Goal: Browse casually: Explore the website without a specific task or goal

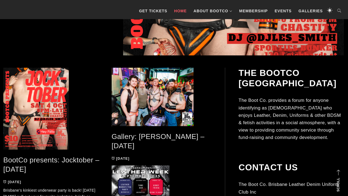
scroll to position [211, 0]
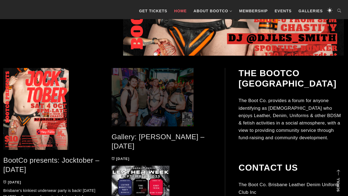
click at [160, 98] on span at bounding box center [162, 97] width 100 height 58
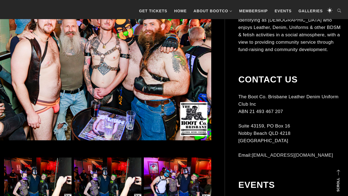
scroll to position [166, 0]
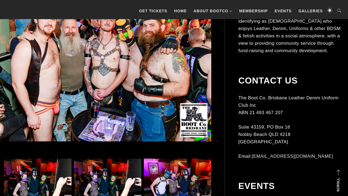
click at [104, 86] on img at bounding box center [99, 61] width 225 height 160
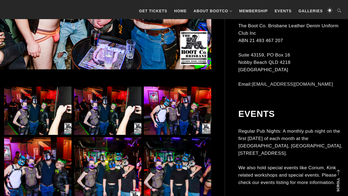
scroll to position [245, 0]
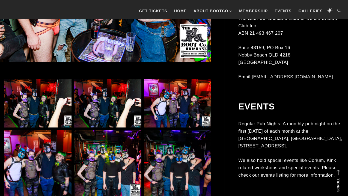
click at [40, 101] on img at bounding box center [37, 103] width 67 height 48
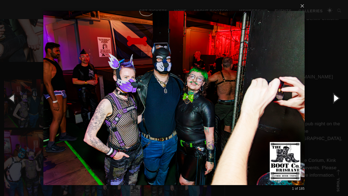
click at [336, 97] on button "button" at bounding box center [335, 98] width 25 height 30
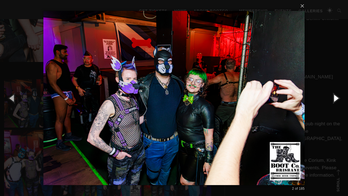
click at [336, 97] on button "button" at bounding box center [335, 98] width 25 height 30
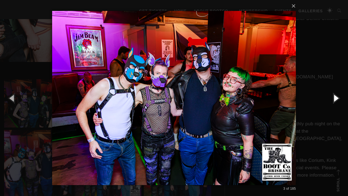
click at [336, 97] on button "button" at bounding box center [335, 98] width 25 height 30
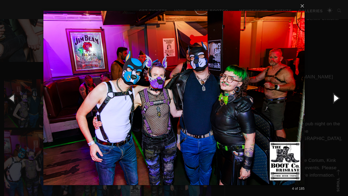
click at [336, 97] on button "button" at bounding box center [335, 98] width 25 height 30
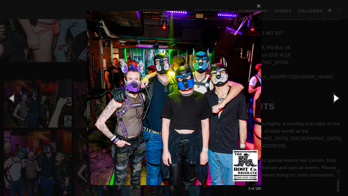
click at [336, 97] on button "button" at bounding box center [335, 98] width 25 height 30
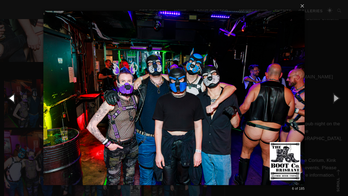
click at [13, 97] on button "button" at bounding box center [12, 98] width 25 height 30
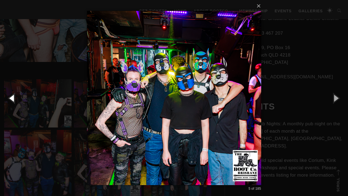
click at [13, 97] on button "button" at bounding box center [12, 98] width 25 height 30
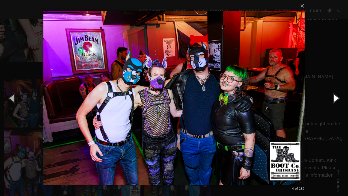
click at [336, 98] on button "button" at bounding box center [335, 98] width 25 height 30
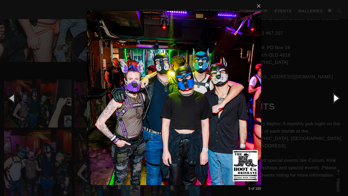
click at [336, 98] on button "button" at bounding box center [335, 98] width 25 height 30
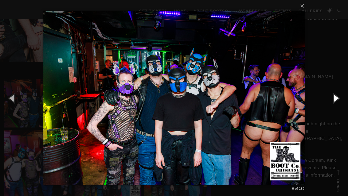
click at [336, 98] on button "button" at bounding box center [335, 98] width 25 height 30
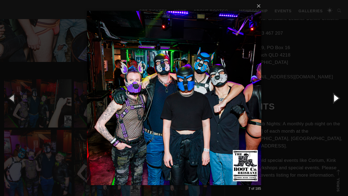
click at [336, 98] on button "button" at bounding box center [335, 98] width 25 height 30
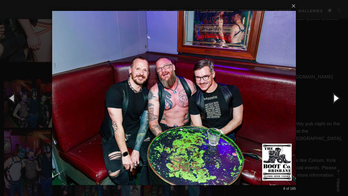
click at [336, 98] on button "button" at bounding box center [335, 98] width 25 height 30
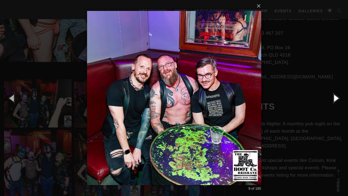
click at [336, 98] on button "button" at bounding box center [335, 98] width 25 height 30
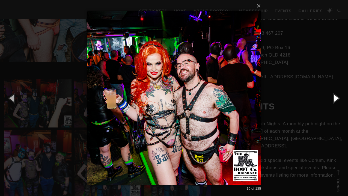
click at [336, 98] on button "button" at bounding box center [335, 98] width 25 height 30
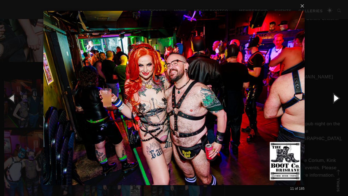
click at [336, 98] on button "button" at bounding box center [335, 98] width 25 height 30
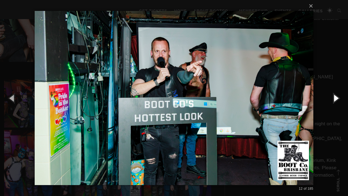
click at [336, 98] on button "button" at bounding box center [335, 98] width 25 height 30
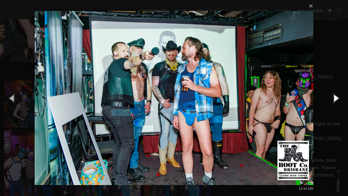
click at [336, 98] on button "button" at bounding box center [335, 98] width 25 height 30
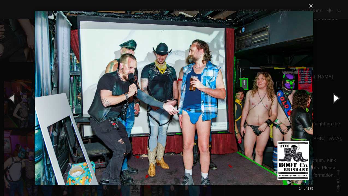
click at [336, 98] on button "button" at bounding box center [335, 98] width 25 height 30
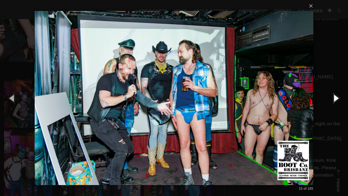
click at [336, 98] on button "button" at bounding box center [335, 98] width 25 height 30
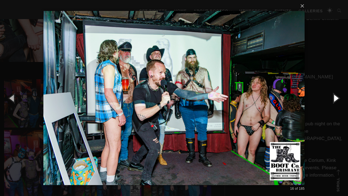
click at [336, 98] on button "button" at bounding box center [335, 98] width 25 height 30
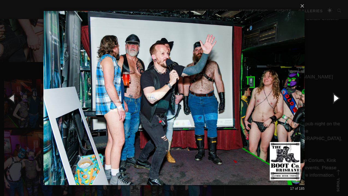
click at [336, 98] on button "button" at bounding box center [335, 98] width 25 height 30
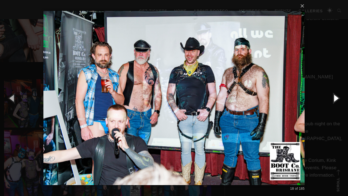
click at [336, 98] on button "button" at bounding box center [335, 98] width 25 height 30
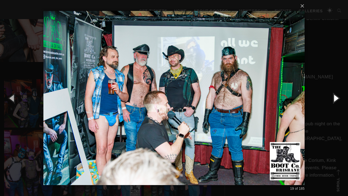
click at [336, 98] on button "button" at bounding box center [335, 98] width 25 height 30
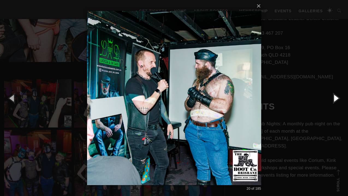
click at [336, 98] on button "button" at bounding box center [335, 98] width 25 height 30
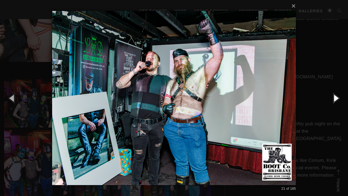
click at [336, 98] on button "button" at bounding box center [335, 98] width 25 height 30
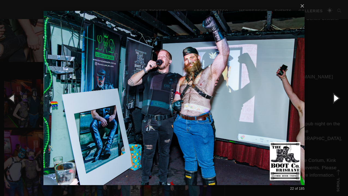
click at [336, 98] on button "button" at bounding box center [335, 98] width 25 height 30
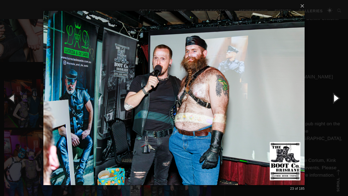
click at [336, 98] on button "button" at bounding box center [335, 98] width 25 height 30
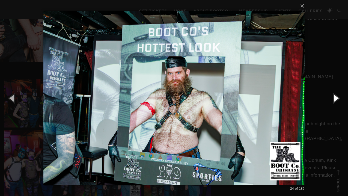
click at [336, 98] on button "button" at bounding box center [335, 98] width 25 height 30
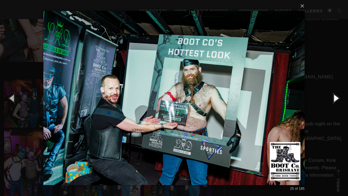
click at [336, 98] on button "button" at bounding box center [335, 98] width 25 height 30
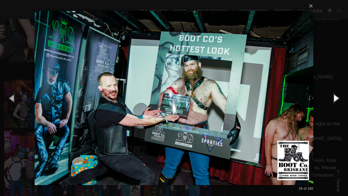
click at [336, 98] on button "button" at bounding box center [335, 98] width 25 height 30
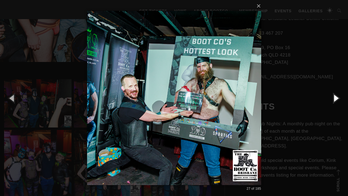
click at [336, 98] on button "button" at bounding box center [335, 98] width 25 height 30
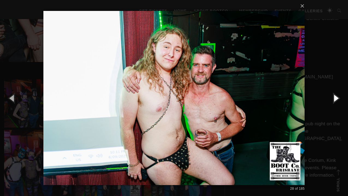
click at [336, 98] on button "button" at bounding box center [335, 98] width 25 height 30
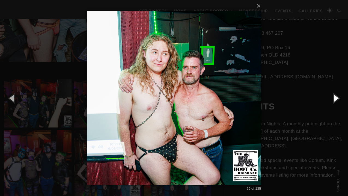
click at [336, 98] on button "button" at bounding box center [335, 98] width 25 height 30
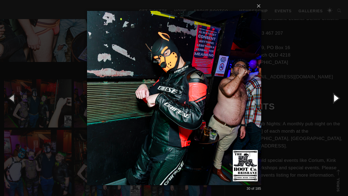
click at [336, 98] on button "button" at bounding box center [335, 98] width 25 height 30
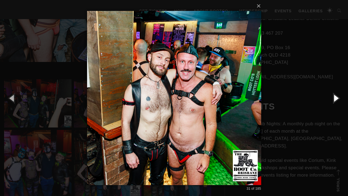
click at [336, 98] on button "button" at bounding box center [335, 98] width 25 height 30
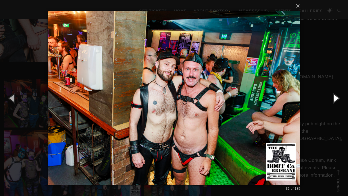
click at [336, 98] on button "button" at bounding box center [335, 98] width 25 height 30
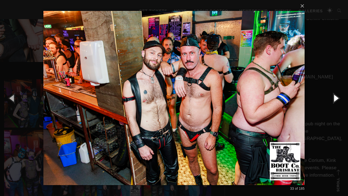
click at [336, 98] on button "button" at bounding box center [335, 98] width 25 height 30
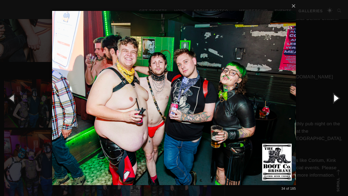
click at [336, 98] on button "button" at bounding box center [335, 98] width 25 height 30
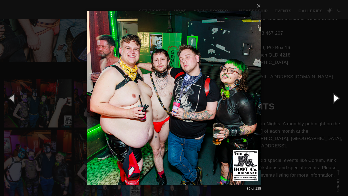
click at [336, 98] on button "button" at bounding box center [335, 98] width 25 height 30
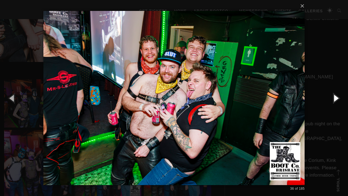
click at [336, 98] on button "button" at bounding box center [335, 98] width 25 height 30
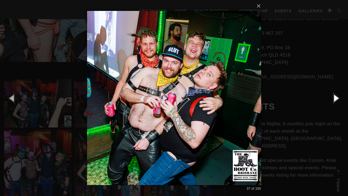
click at [336, 98] on button "button" at bounding box center [335, 98] width 25 height 30
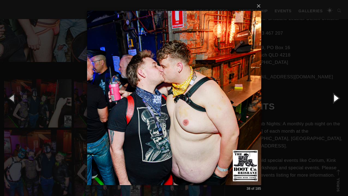
click at [336, 98] on button "button" at bounding box center [335, 98] width 25 height 30
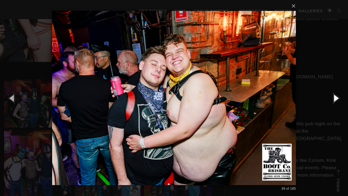
click at [336, 98] on button "button" at bounding box center [335, 98] width 25 height 30
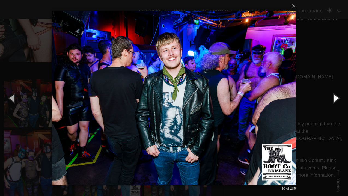
click at [336, 98] on button "button" at bounding box center [335, 98] width 25 height 30
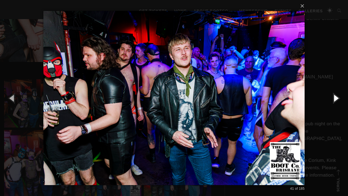
click at [336, 98] on button "button" at bounding box center [335, 98] width 25 height 30
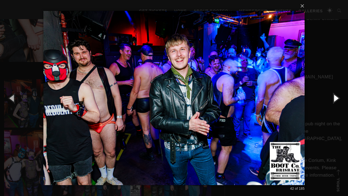
click at [336, 98] on button "button" at bounding box center [335, 98] width 25 height 30
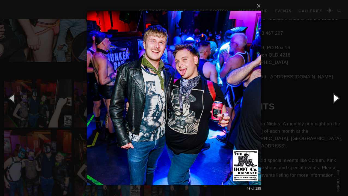
click at [336, 98] on button "button" at bounding box center [335, 98] width 25 height 30
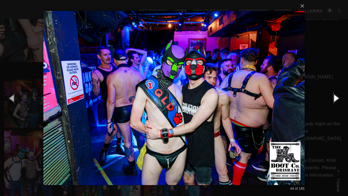
click at [336, 98] on button "button" at bounding box center [335, 98] width 25 height 30
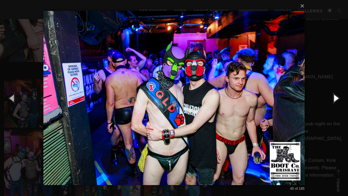
click at [336, 98] on button "button" at bounding box center [335, 98] width 25 height 30
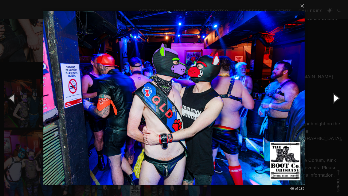
click at [336, 98] on button "button" at bounding box center [335, 98] width 25 height 30
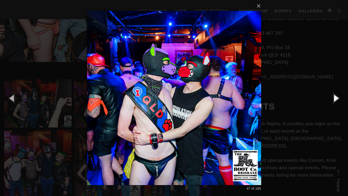
click at [336, 98] on button "button" at bounding box center [335, 98] width 25 height 30
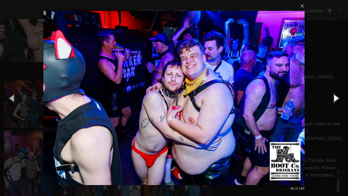
click at [336, 98] on button "button" at bounding box center [335, 98] width 25 height 30
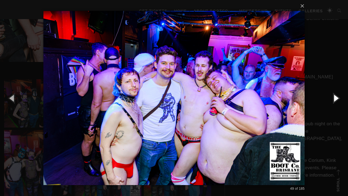
click at [336, 98] on button "button" at bounding box center [335, 98] width 25 height 30
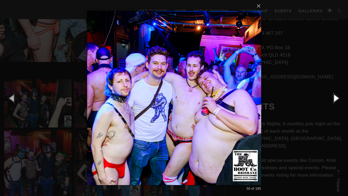
click at [336, 98] on button "button" at bounding box center [335, 98] width 25 height 30
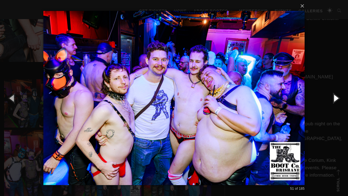
click at [336, 98] on button "button" at bounding box center [335, 98] width 25 height 30
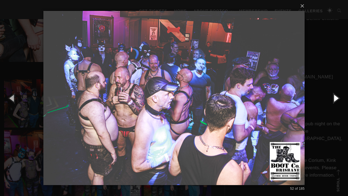
click at [336, 98] on button "button" at bounding box center [335, 98] width 25 height 30
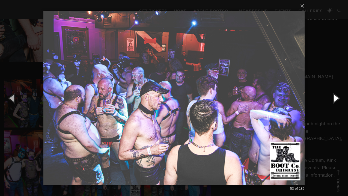
click at [336, 98] on button "button" at bounding box center [335, 98] width 25 height 30
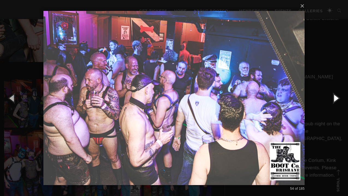
click at [336, 98] on button "button" at bounding box center [335, 98] width 25 height 30
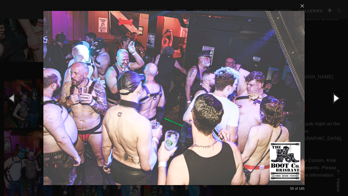
click at [336, 98] on button "button" at bounding box center [335, 98] width 25 height 30
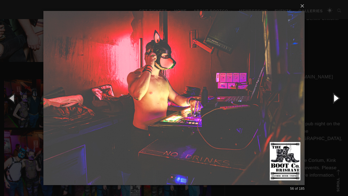
click at [336, 98] on button "button" at bounding box center [335, 98] width 25 height 30
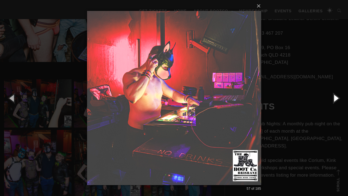
click at [336, 98] on button "button" at bounding box center [335, 98] width 25 height 30
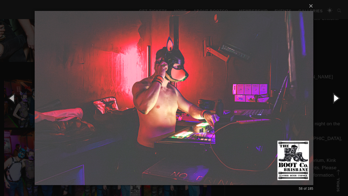
click at [336, 98] on button "button" at bounding box center [335, 98] width 25 height 30
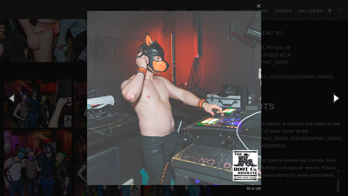
click at [336, 98] on button "button" at bounding box center [335, 98] width 25 height 30
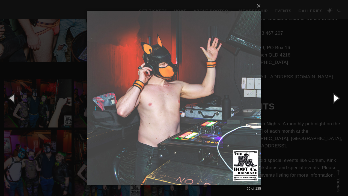
click at [336, 98] on button "button" at bounding box center [335, 98] width 25 height 30
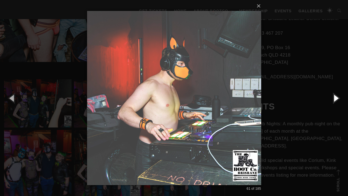
click at [336, 98] on button "button" at bounding box center [335, 98] width 25 height 30
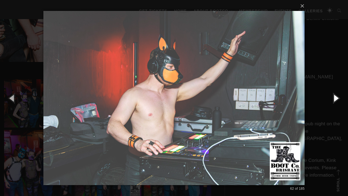
click at [336, 98] on button "button" at bounding box center [335, 98] width 25 height 30
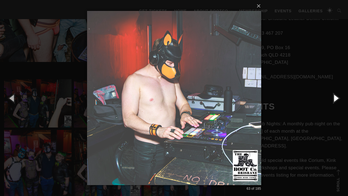
click at [336, 98] on button "button" at bounding box center [335, 98] width 25 height 30
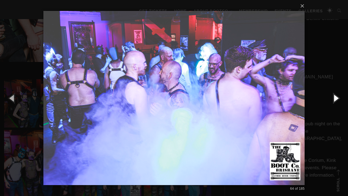
click at [336, 98] on button "button" at bounding box center [335, 98] width 25 height 30
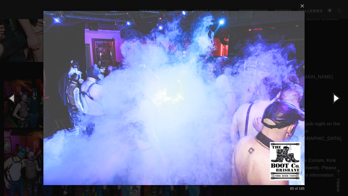
click at [336, 98] on button "button" at bounding box center [335, 98] width 25 height 30
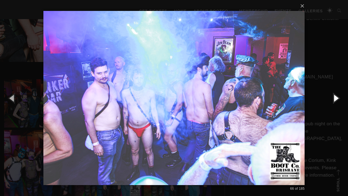
click at [336, 98] on button "button" at bounding box center [335, 98] width 25 height 30
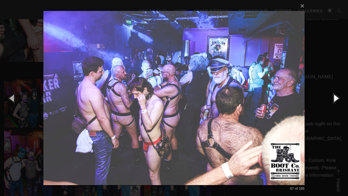
click at [336, 98] on button "button" at bounding box center [335, 98] width 25 height 30
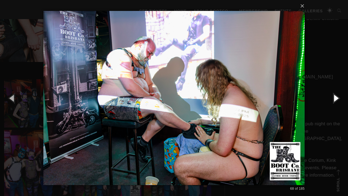
click at [336, 98] on button "button" at bounding box center [335, 98] width 25 height 30
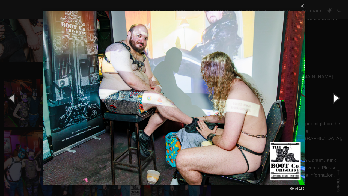
click at [336, 98] on button "button" at bounding box center [335, 98] width 25 height 30
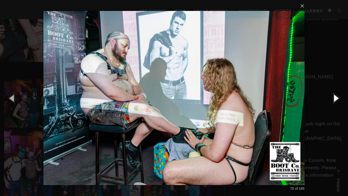
click at [336, 98] on button "button" at bounding box center [335, 98] width 25 height 30
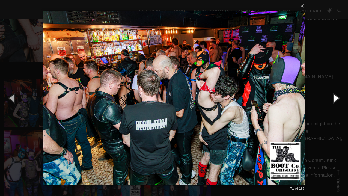
click at [336, 98] on button "button" at bounding box center [335, 98] width 25 height 30
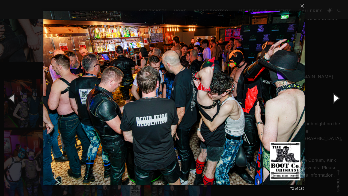
click at [336, 98] on button "button" at bounding box center [335, 98] width 25 height 30
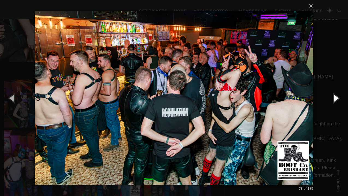
click at [336, 98] on button "button" at bounding box center [335, 98] width 25 height 30
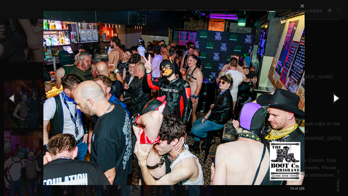
click at [336, 98] on button "button" at bounding box center [335, 98] width 25 height 30
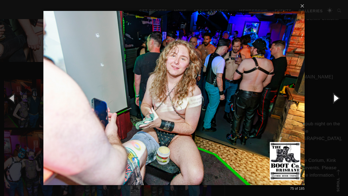
click at [336, 98] on button "button" at bounding box center [335, 98] width 25 height 30
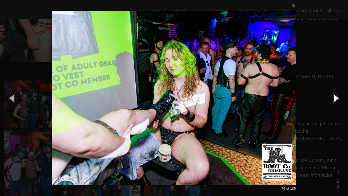
click at [336, 98] on button "button" at bounding box center [335, 98] width 25 height 30
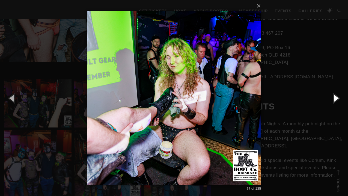
click at [336, 98] on button "button" at bounding box center [335, 98] width 25 height 30
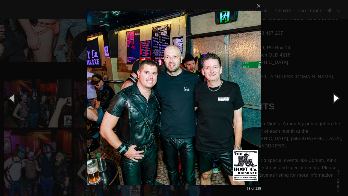
click at [336, 98] on button "button" at bounding box center [335, 98] width 25 height 30
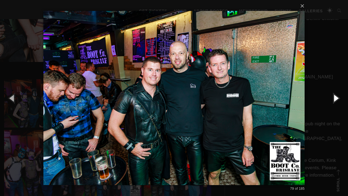
click at [336, 98] on button "button" at bounding box center [335, 98] width 25 height 30
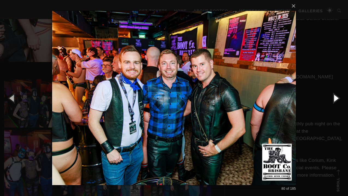
click at [336, 98] on button "button" at bounding box center [335, 98] width 25 height 30
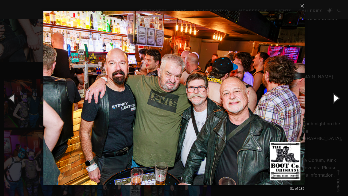
click at [336, 98] on button "button" at bounding box center [335, 98] width 25 height 30
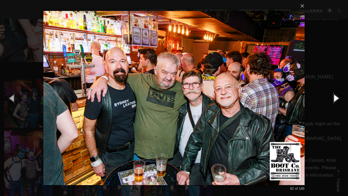
click at [336, 98] on button "button" at bounding box center [335, 98] width 25 height 30
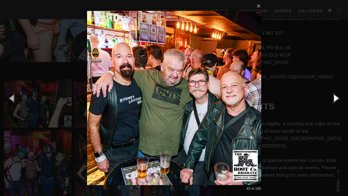
click at [336, 98] on button "button" at bounding box center [335, 98] width 25 height 30
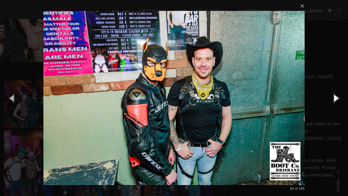
click at [336, 98] on button "button" at bounding box center [335, 98] width 25 height 30
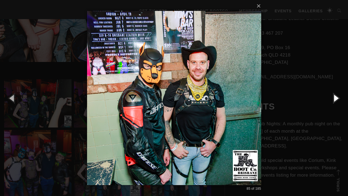
click at [336, 98] on button "button" at bounding box center [335, 98] width 25 height 30
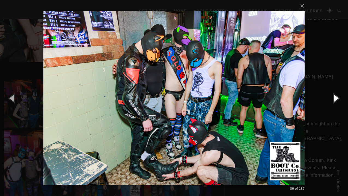
click at [336, 98] on button "button" at bounding box center [335, 98] width 25 height 30
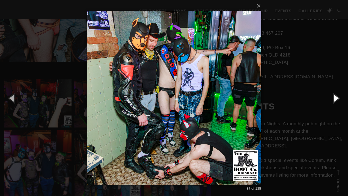
click at [336, 98] on button "button" at bounding box center [335, 98] width 25 height 30
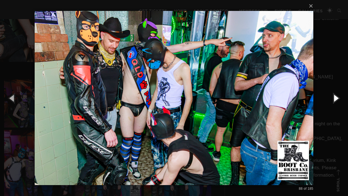
click at [336, 98] on button "button" at bounding box center [335, 98] width 25 height 30
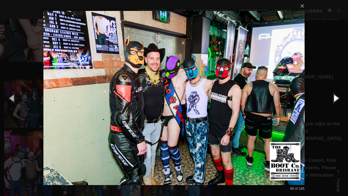
click at [336, 98] on button "button" at bounding box center [335, 98] width 25 height 30
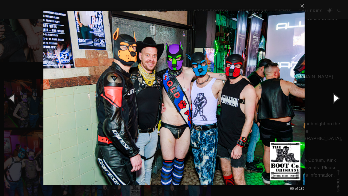
click at [336, 98] on button "button" at bounding box center [335, 98] width 25 height 30
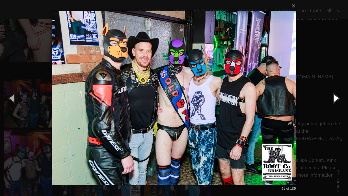
click at [336, 98] on button "button" at bounding box center [335, 98] width 25 height 30
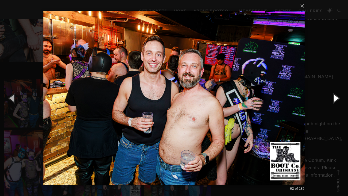
click at [336, 98] on button "button" at bounding box center [335, 98] width 25 height 30
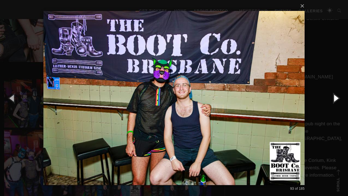
click at [336, 98] on button "button" at bounding box center [335, 98] width 25 height 30
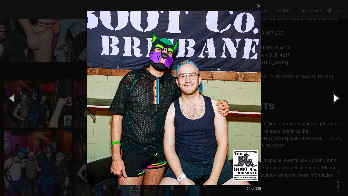
click at [336, 98] on button "button" at bounding box center [335, 98] width 25 height 30
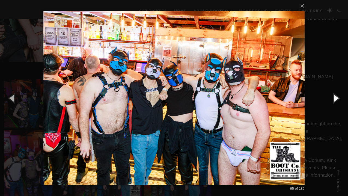
click at [336, 98] on button "button" at bounding box center [335, 98] width 25 height 30
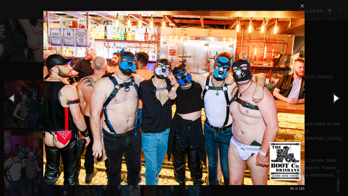
click at [336, 98] on button "button" at bounding box center [335, 98] width 25 height 30
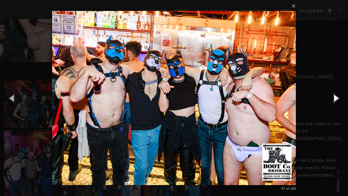
click at [336, 98] on button "button" at bounding box center [335, 98] width 25 height 30
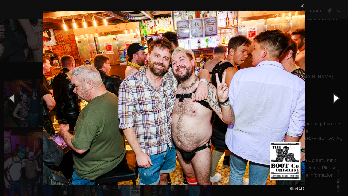
click at [336, 98] on button "button" at bounding box center [335, 98] width 25 height 30
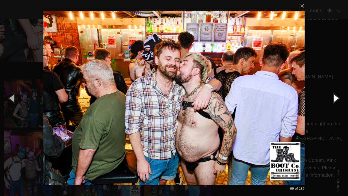
click at [336, 98] on button "button" at bounding box center [335, 98] width 25 height 30
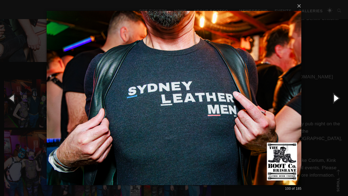
click at [336, 98] on button "button" at bounding box center [335, 98] width 25 height 30
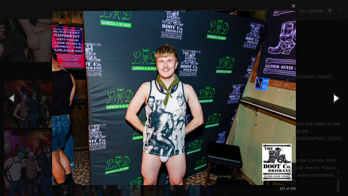
click at [336, 98] on button "button" at bounding box center [335, 98] width 25 height 30
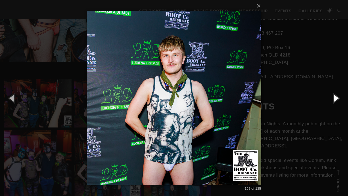
click at [336, 98] on button "button" at bounding box center [335, 98] width 25 height 30
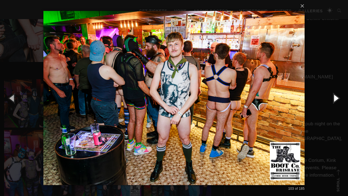
click at [336, 98] on button "button" at bounding box center [335, 98] width 25 height 30
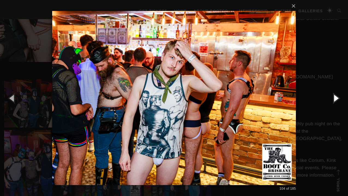
click at [336, 98] on button "button" at bounding box center [335, 98] width 25 height 30
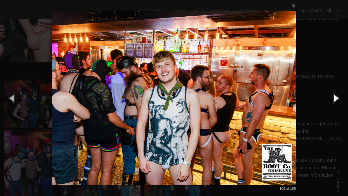
click at [336, 98] on button "button" at bounding box center [335, 98] width 25 height 30
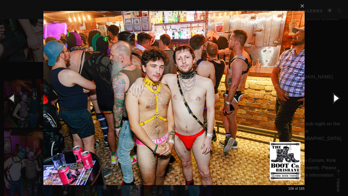
click at [336, 98] on button "button" at bounding box center [335, 98] width 25 height 30
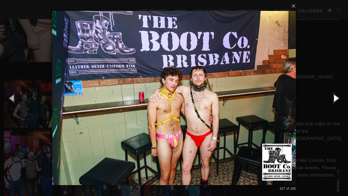
click at [336, 98] on button "button" at bounding box center [335, 98] width 25 height 30
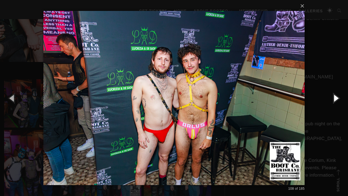
click at [336, 98] on button "button" at bounding box center [335, 98] width 25 height 30
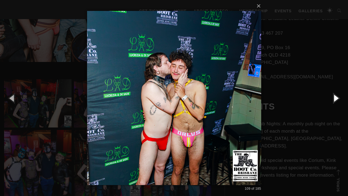
click at [336, 98] on button "button" at bounding box center [335, 98] width 25 height 30
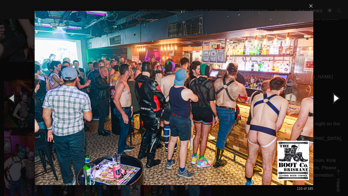
click at [336, 98] on button "button" at bounding box center [335, 98] width 25 height 30
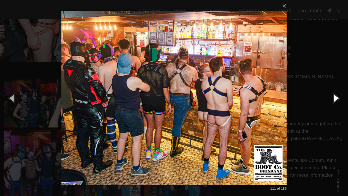
click at [336, 98] on button "button" at bounding box center [335, 98] width 25 height 30
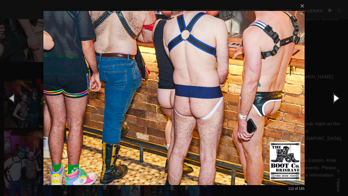
click at [336, 98] on button "button" at bounding box center [335, 98] width 25 height 30
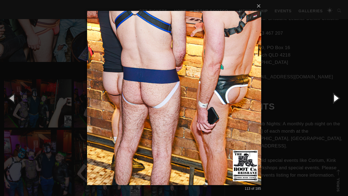
click at [336, 98] on button "button" at bounding box center [335, 98] width 25 height 30
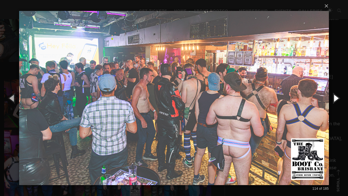
click at [336, 98] on button "button" at bounding box center [335, 98] width 25 height 30
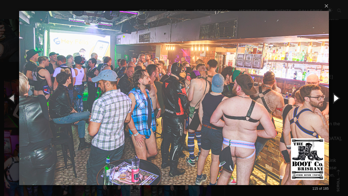
click at [336, 98] on button "button" at bounding box center [335, 98] width 25 height 30
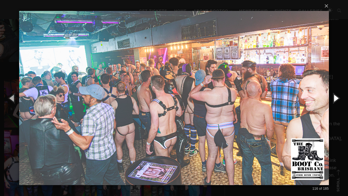
click at [336, 98] on button "button" at bounding box center [335, 98] width 25 height 30
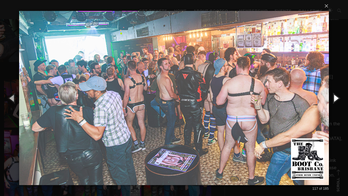
click at [336, 98] on button "button" at bounding box center [335, 98] width 25 height 30
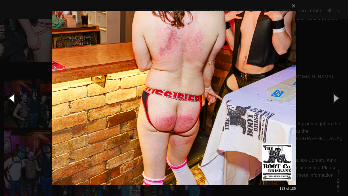
click at [12, 97] on button "button" at bounding box center [12, 98] width 25 height 30
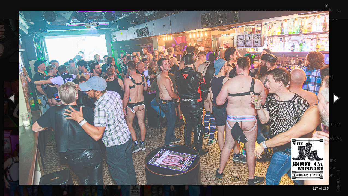
click at [334, 99] on button "button" at bounding box center [335, 98] width 25 height 30
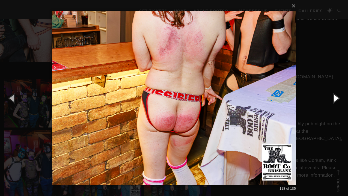
click at [334, 99] on button "button" at bounding box center [335, 98] width 25 height 30
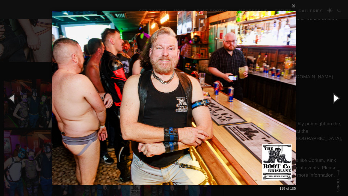
click at [334, 99] on button "button" at bounding box center [335, 98] width 25 height 30
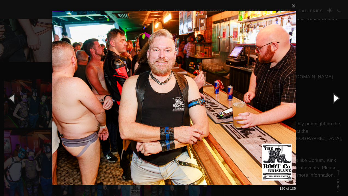
click at [334, 99] on button "button" at bounding box center [335, 98] width 25 height 30
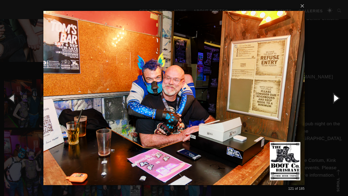
click at [334, 99] on button "button" at bounding box center [335, 98] width 25 height 30
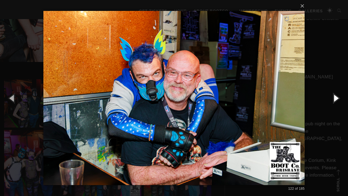
click at [334, 99] on button "button" at bounding box center [335, 98] width 25 height 30
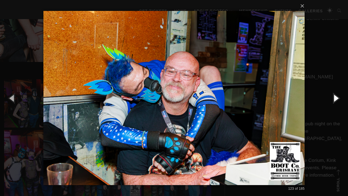
click at [334, 99] on button "button" at bounding box center [335, 98] width 25 height 30
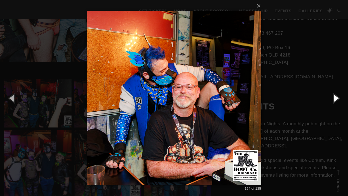
click at [334, 99] on button "button" at bounding box center [335, 98] width 25 height 30
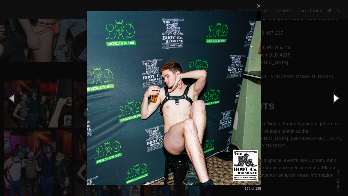
click at [334, 99] on button "button" at bounding box center [335, 98] width 25 height 30
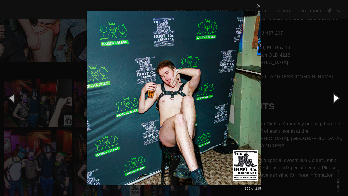
click at [334, 99] on button "button" at bounding box center [335, 98] width 25 height 30
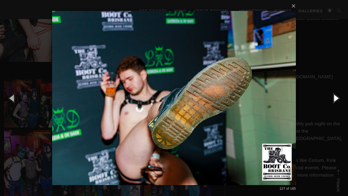
click at [334, 99] on button "button" at bounding box center [335, 98] width 25 height 30
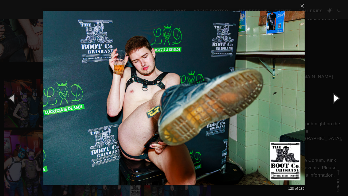
click at [334, 99] on button "button" at bounding box center [335, 98] width 25 height 30
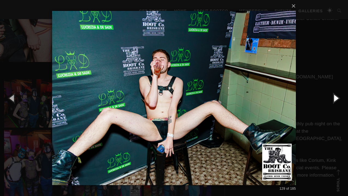
click at [334, 99] on button "button" at bounding box center [335, 98] width 25 height 30
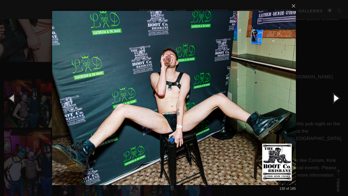
click at [334, 99] on button "button" at bounding box center [335, 98] width 25 height 30
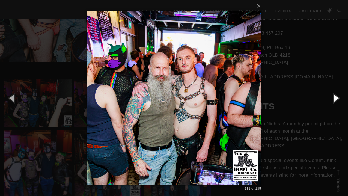
click at [334, 99] on button "button" at bounding box center [335, 98] width 25 height 30
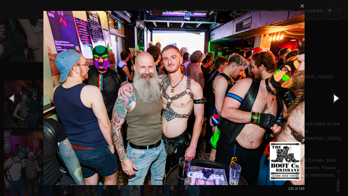
click at [334, 99] on button "button" at bounding box center [335, 98] width 25 height 30
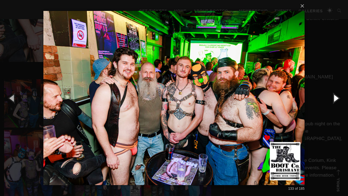
click at [334, 99] on button "button" at bounding box center [335, 98] width 25 height 30
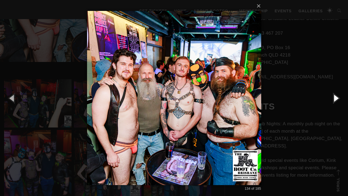
click at [334, 99] on button "button" at bounding box center [335, 98] width 25 height 30
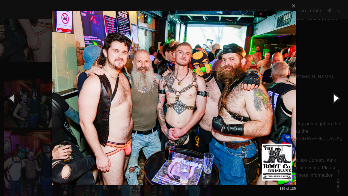
click at [334, 99] on button "button" at bounding box center [335, 98] width 25 height 30
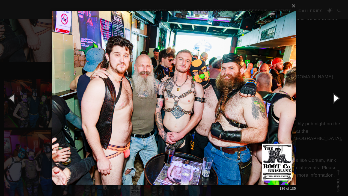
click at [334, 99] on button "button" at bounding box center [335, 98] width 25 height 30
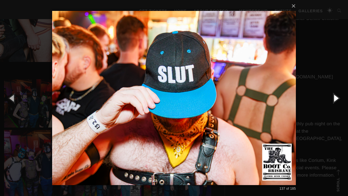
click at [334, 99] on button "button" at bounding box center [335, 98] width 25 height 30
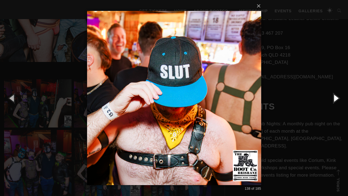
click at [334, 99] on button "button" at bounding box center [335, 98] width 25 height 30
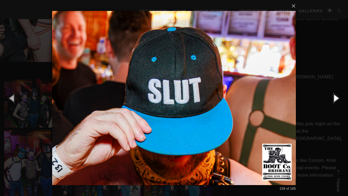
click at [334, 99] on button "button" at bounding box center [335, 98] width 25 height 30
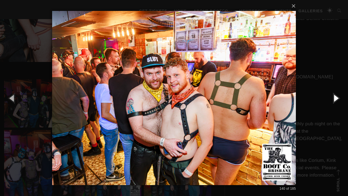
click at [334, 99] on button "button" at bounding box center [335, 98] width 25 height 30
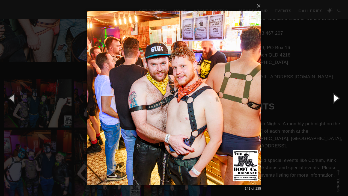
click at [334, 99] on button "button" at bounding box center [335, 98] width 25 height 30
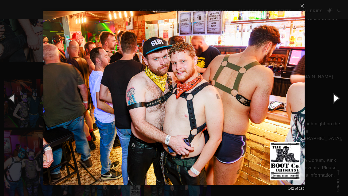
click at [334, 99] on button "button" at bounding box center [335, 98] width 25 height 30
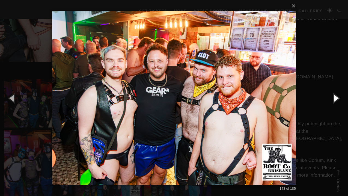
click at [334, 99] on button "button" at bounding box center [335, 98] width 25 height 30
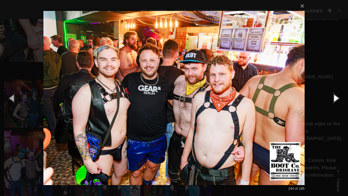
click at [334, 99] on button "button" at bounding box center [335, 98] width 25 height 30
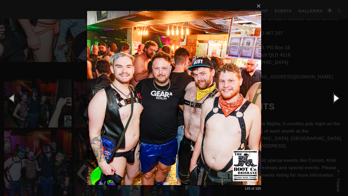
click at [334, 99] on button "button" at bounding box center [335, 98] width 25 height 30
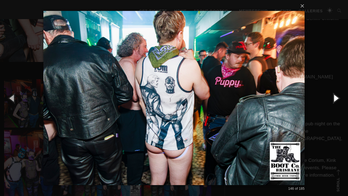
click at [334, 99] on button "button" at bounding box center [335, 98] width 25 height 30
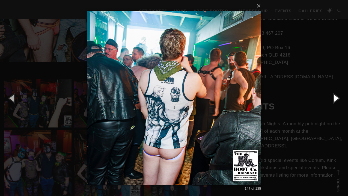
click at [334, 99] on button "button" at bounding box center [335, 98] width 25 height 30
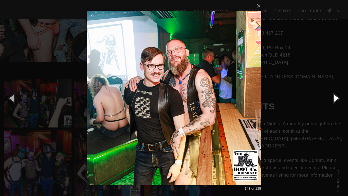
click at [334, 99] on button "button" at bounding box center [335, 98] width 25 height 30
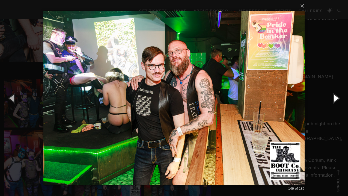
click at [334, 99] on button "button" at bounding box center [335, 98] width 25 height 30
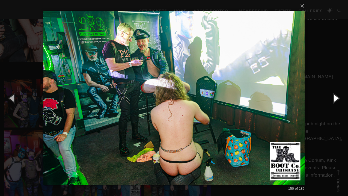
click at [334, 99] on button "button" at bounding box center [335, 98] width 25 height 30
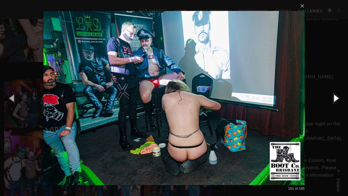
click at [334, 99] on button "button" at bounding box center [335, 98] width 25 height 30
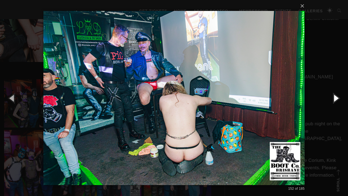
click at [334, 99] on button "button" at bounding box center [335, 98] width 25 height 30
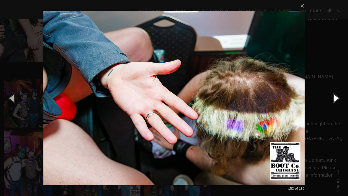
click at [334, 99] on button "button" at bounding box center [335, 98] width 25 height 30
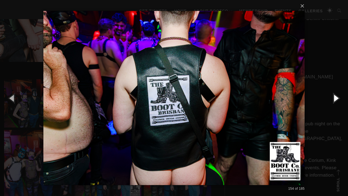
click at [334, 99] on button "button" at bounding box center [335, 98] width 25 height 30
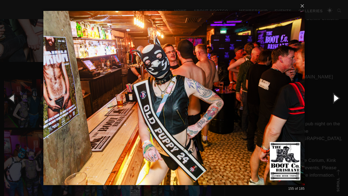
click at [334, 99] on button "button" at bounding box center [335, 98] width 25 height 30
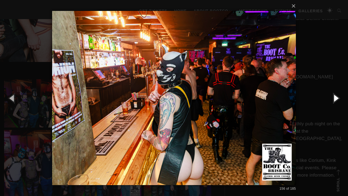
click at [334, 99] on button "button" at bounding box center [335, 98] width 25 height 30
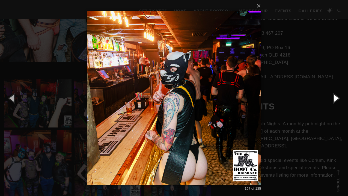
click at [334, 99] on button "button" at bounding box center [335, 98] width 25 height 30
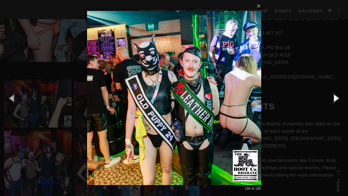
click at [334, 99] on button "button" at bounding box center [335, 98] width 25 height 30
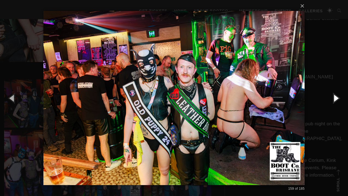
click at [334, 99] on button "button" at bounding box center [335, 98] width 25 height 30
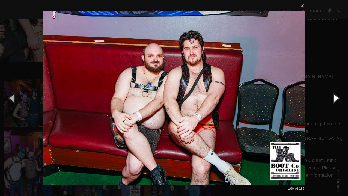
click at [334, 99] on button "button" at bounding box center [335, 98] width 25 height 30
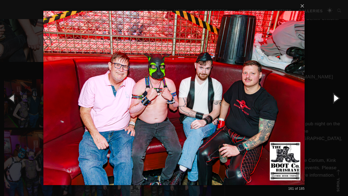
click at [334, 99] on button "button" at bounding box center [335, 98] width 25 height 30
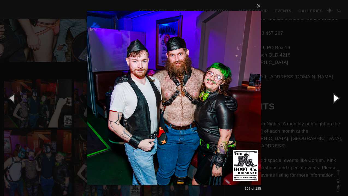
click at [334, 99] on button "button" at bounding box center [335, 98] width 25 height 30
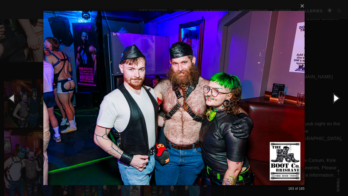
click at [334, 99] on button "button" at bounding box center [335, 98] width 25 height 30
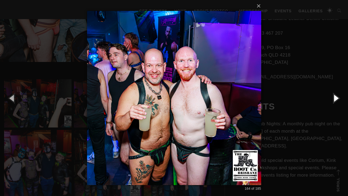
click at [334, 99] on button "button" at bounding box center [335, 98] width 25 height 30
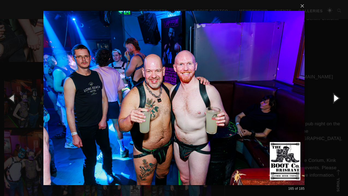
click at [334, 99] on button "button" at bounding box center [335, 98] width 25 height 30
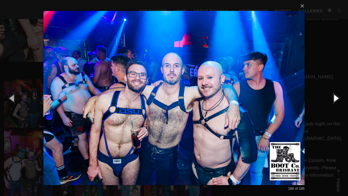
click at [334, 99] on button "button" at bounding box center [335, 98] width 25 height 30
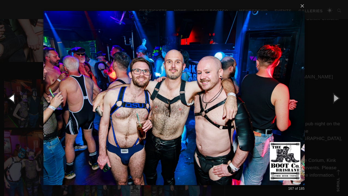
click at [13, 97] on button "button" at bounding box center [12, 98] width 25 height 30
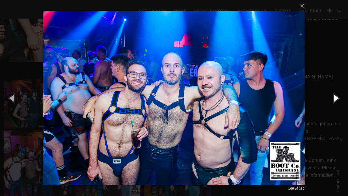
click at [335, 99] on button "button" at bounding box center [335, 98] width 25 height 30
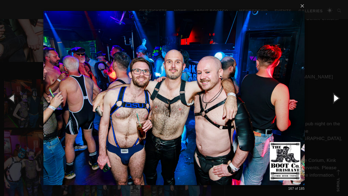
click at [335, 99] on button "button" at bounding box center [335, 98] width 25 height 30
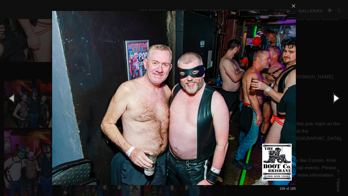
click at [335, 99] on button "button" at bounding box center [335, 98] width 25 height 30
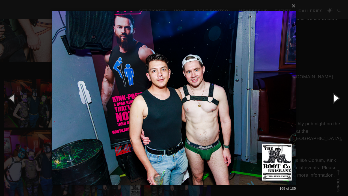
click at [335, 99] on button "button" at bounding box center [335, 98] width 25 height 30
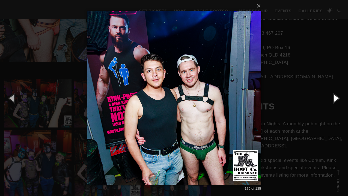
click at [335, 99] on button "button" at bounding box center [335, 98] width 25 height 30
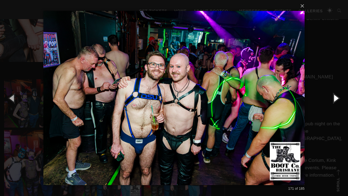
click at [335, 99] on button "button" at bounding box center [335, 98] width 25 height 30
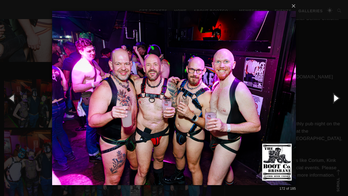
click at [335, 99] on button "button" at bounding box center [335, 98] width 25 height 30
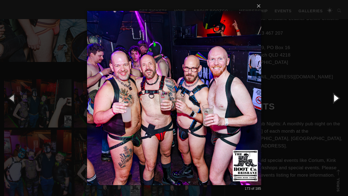
click at [335, 99] on button "button" at bounding box center [335, 98] width 25 height 30
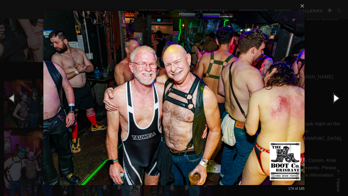
click at [335, 99] on button "button" at bounding box center [335, 98] width 25 height 30
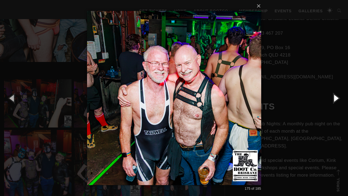
click at [335, 99] on button "button" at bounding box center [335, 98] width 25 height 30
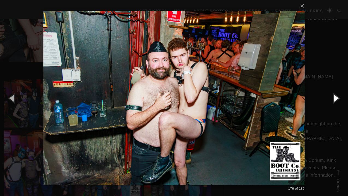
click at [335, 99] on button "button" at bounding box center [335, 98] width 25 height 30
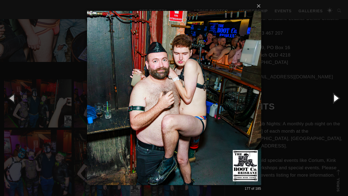
click at [335, 99] on button "button" at bounding box center [335, 98] width 25 height 30
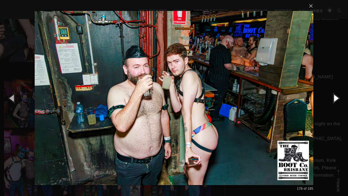
click at [335, 99] on button "button" at bounding box center [335, 98] width 25 height 30
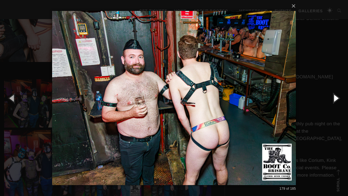
click at [335, 99] on button "button" at bounding box center [335, 98] width 25 height 30
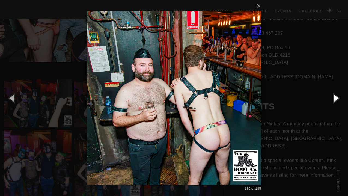
click at [335, 99] on button "button" at bounding box center [335, 98] width 25 height 30
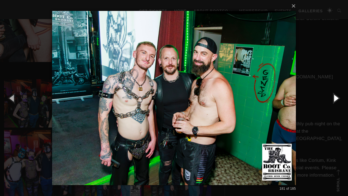
click at [335, 99] on button "button" at bounding box center [335, 98] width 25 height 30
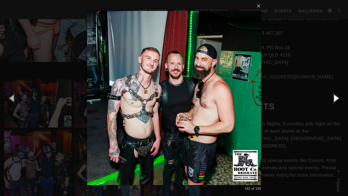
click at [335, 99] on button "button" at bounding box center [335, 98] width 25 height 30
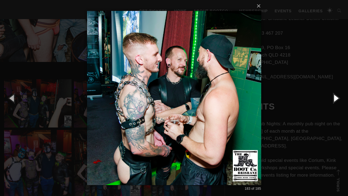
click at [335, 99] on button "button" at bounding box center [335, 98] width 25 height 30
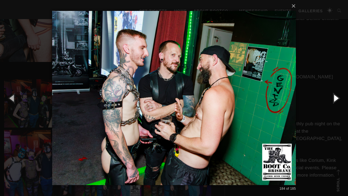
click at [335, 99] on button "button" at bounding box center [335, 98] width 25 height 30
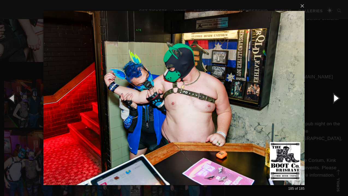
click at [335, 99] on button "button" at bounding box center [335, 98] width 25 height 30
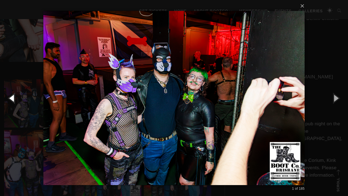
click at [9, 98] on button "button" at bounding box center [12, 98] width 25 height 30
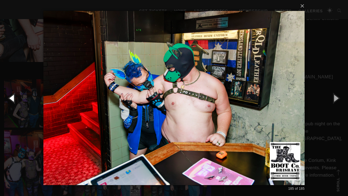
click at [9, 98] on button "button" at bounding box center [12, 98] width 25 height 30
